Goal: Information Seeking & Learning: Learn about a topic

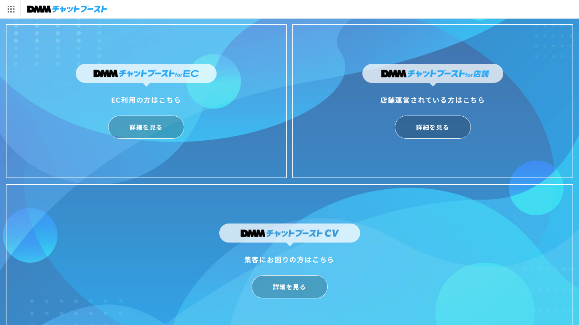
scroll to position [19, 0]
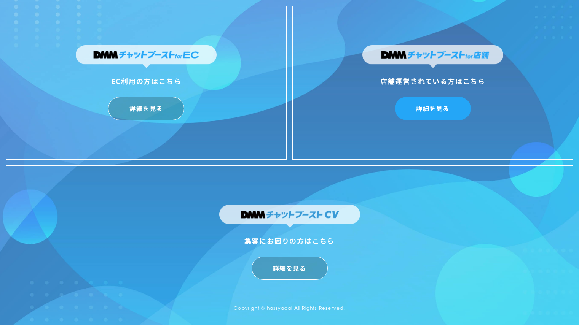
click at [458, 105] on link "詳細を見る" at bounding box center [433, 108] width 76 height 23
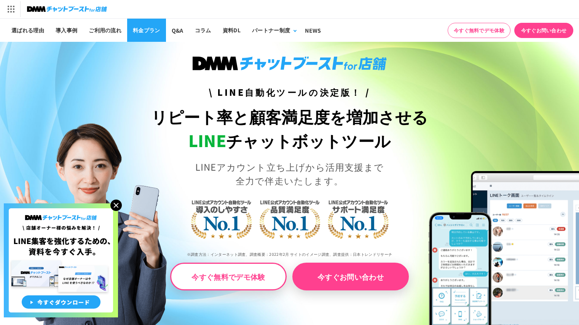
click at [152, 24] on link "料金プラン" at bounding box center [146, 30] width 39 height 23
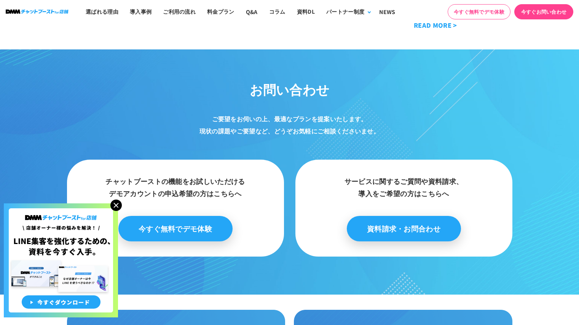
scroll to position [3722, 0]
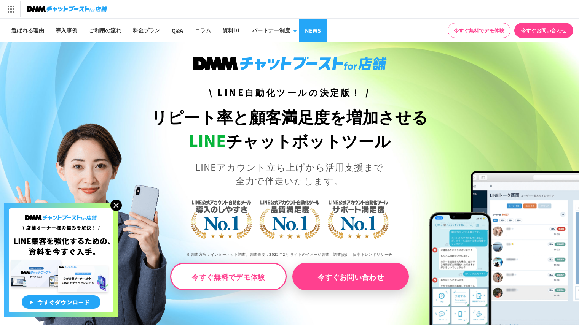
click at [308, 28] on link "NEWS" at bounding box center [312, 30] width 27 height 23
